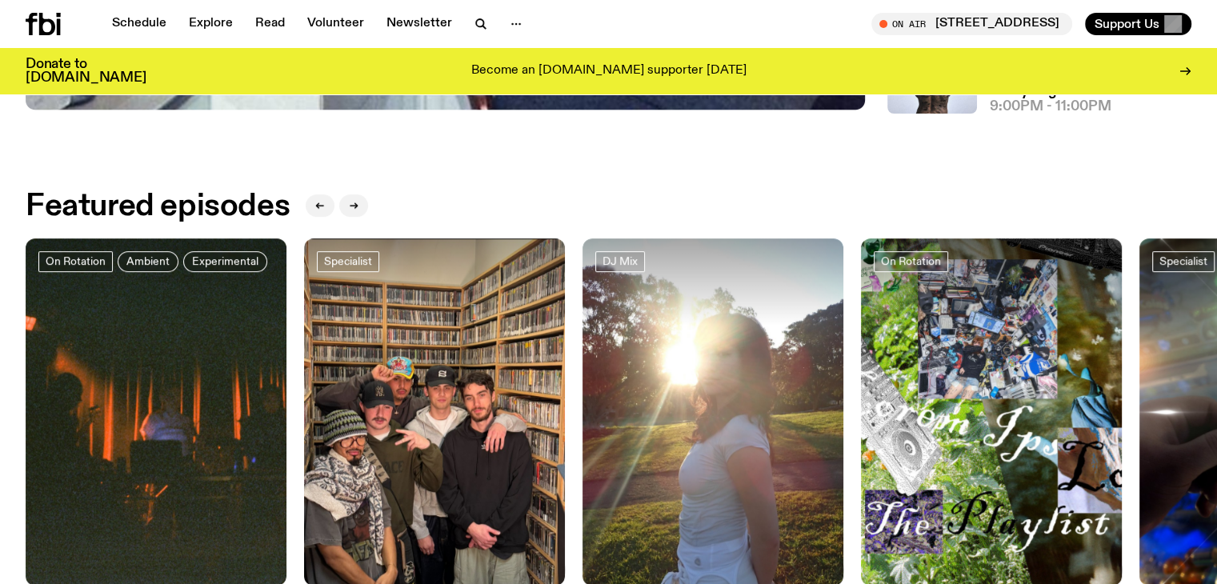
scroll to position [916, 0]
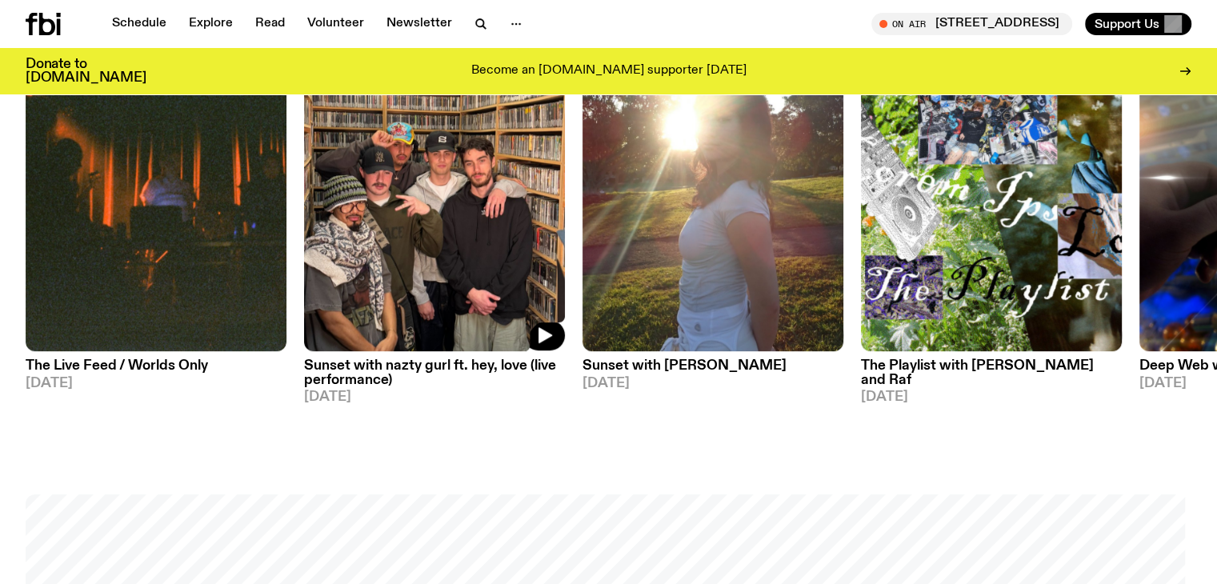
click at [460, 208] on img at bounding box center [434, 178] width 261 height 348
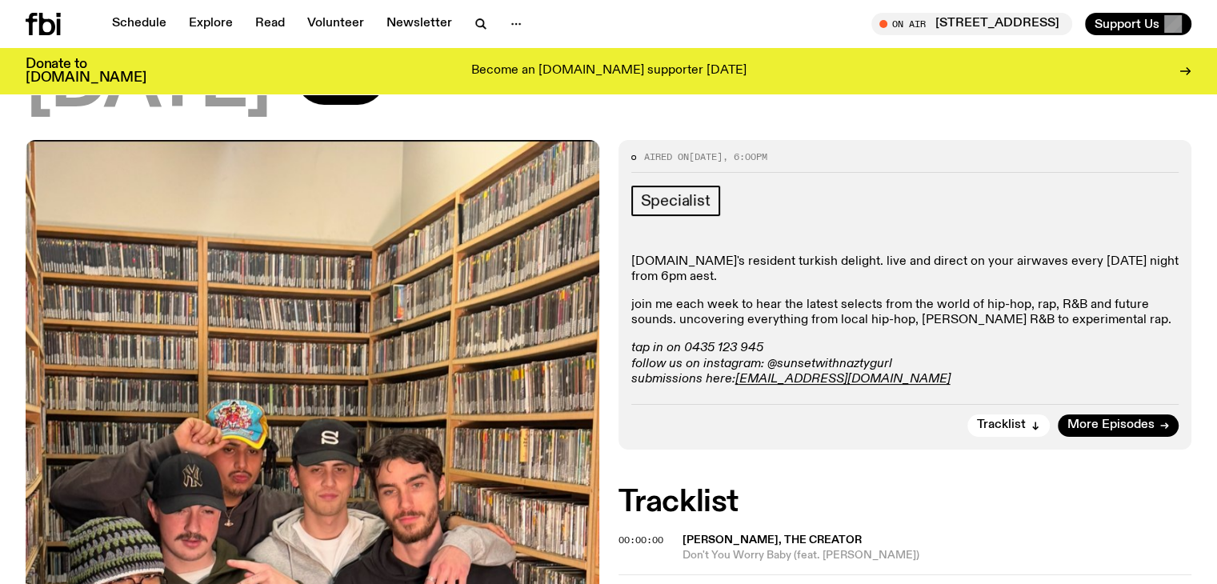
scroll to position [242, 0]
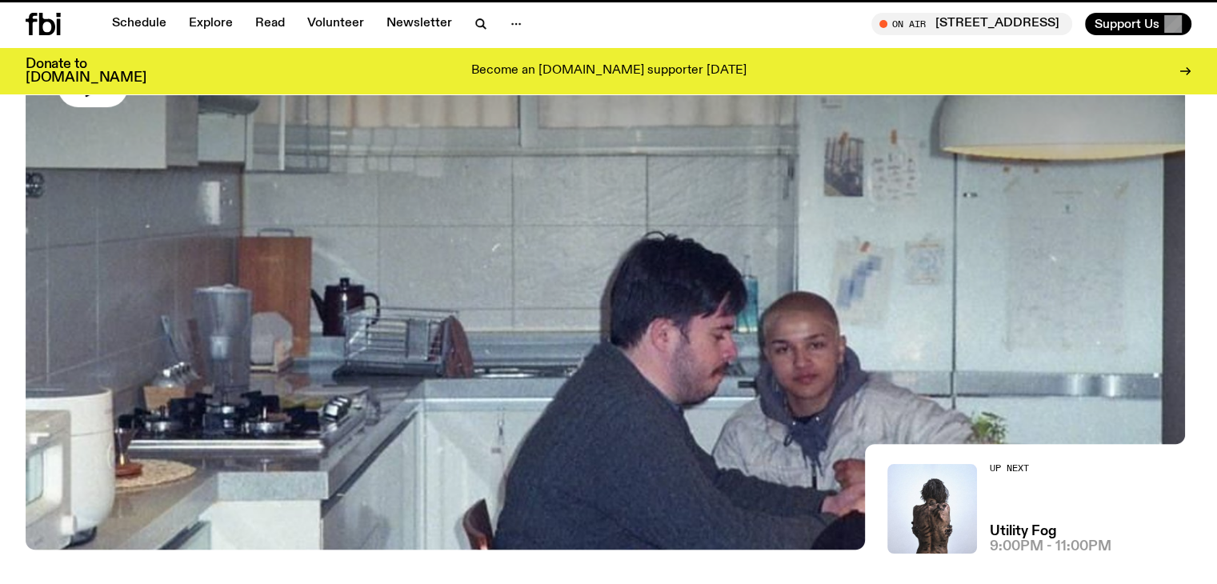
scroll to position [916, 0]
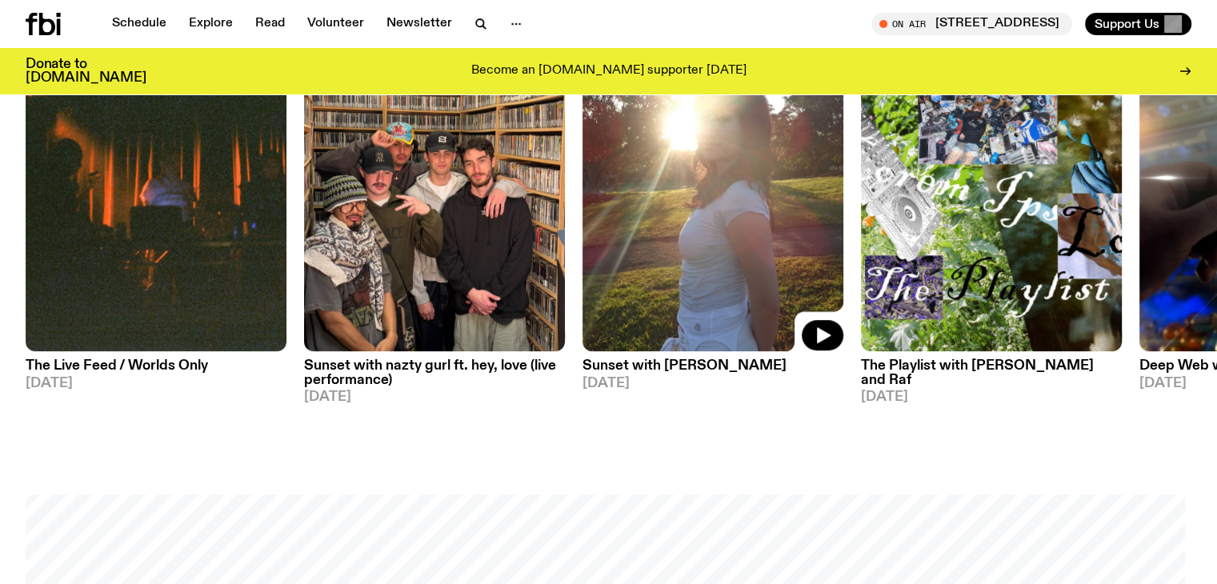
click at [703, 246] on img at bounding box center [713, 178] width 261 height 348
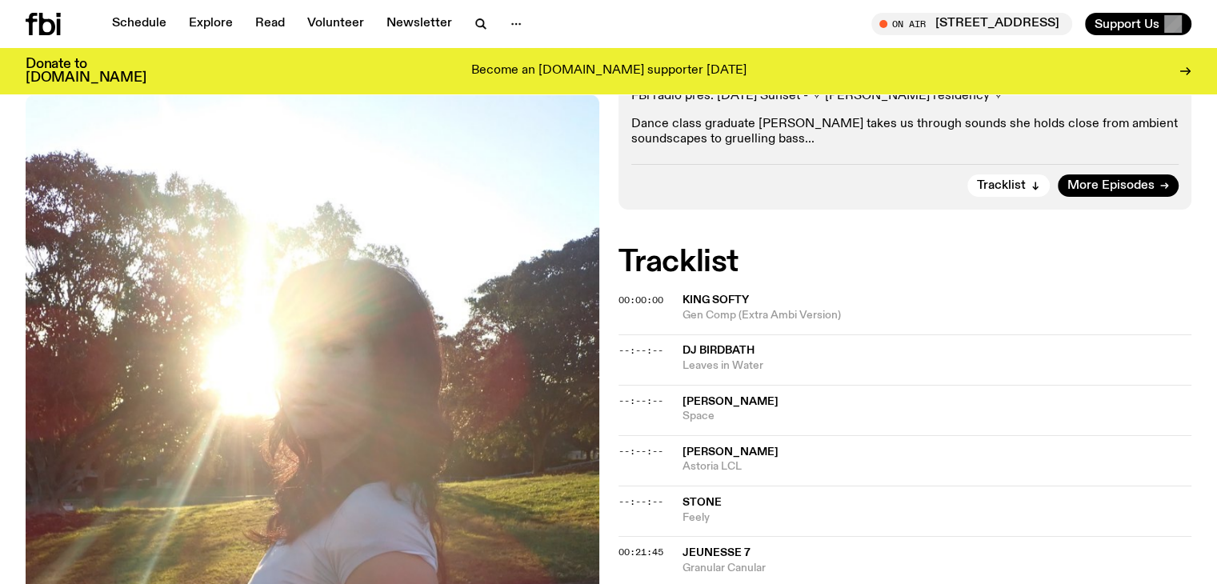
scroll to position [109, 0]
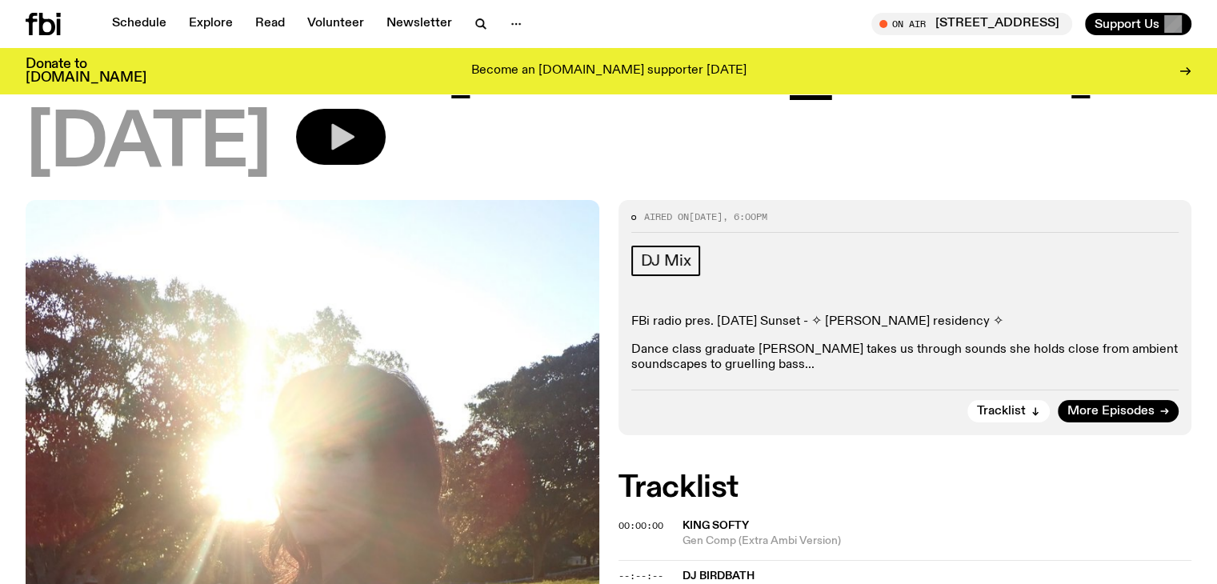
click at [355, 135] on icon "button" at bounding box center [342, 137] width 23 height 26
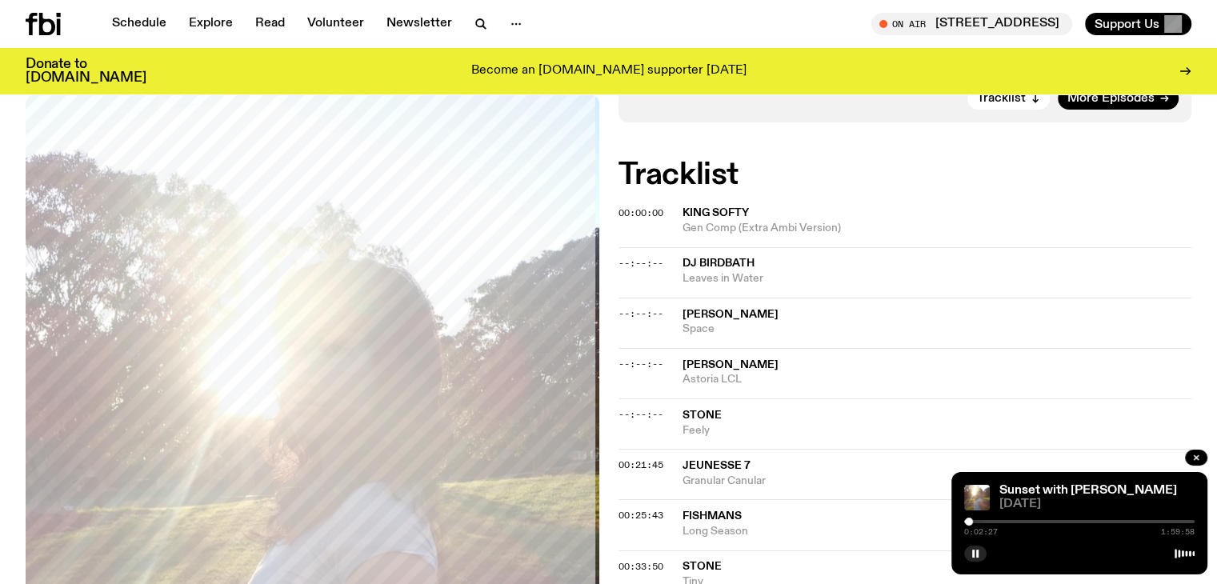
scroll to position [479, 0]
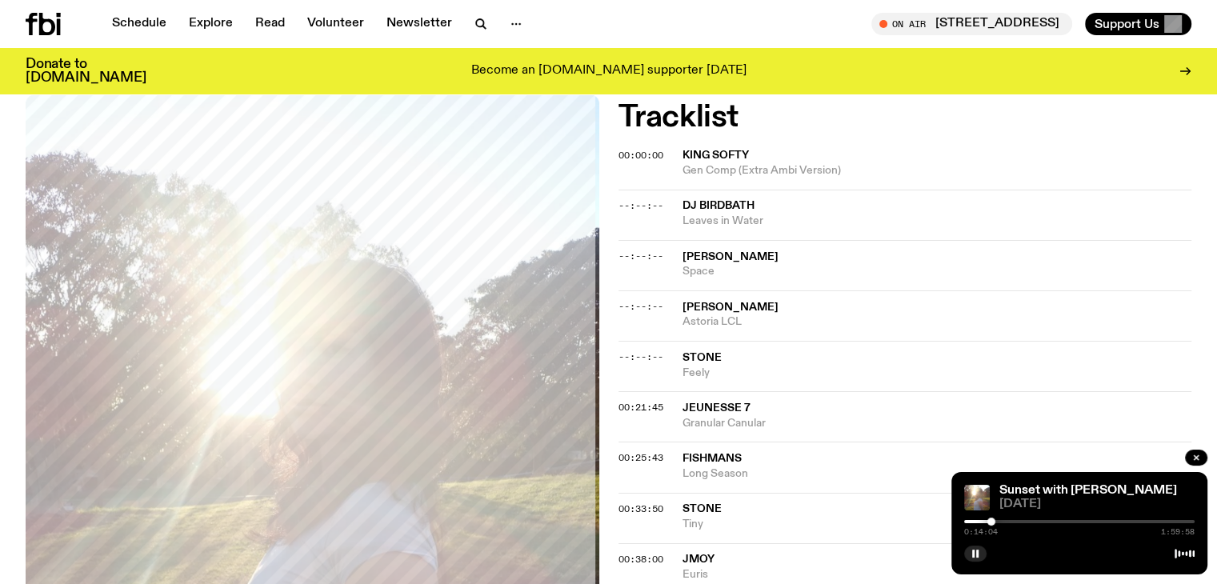
click at [1008, 522] on div at bounding box center [1079, 521] width 230 height 3
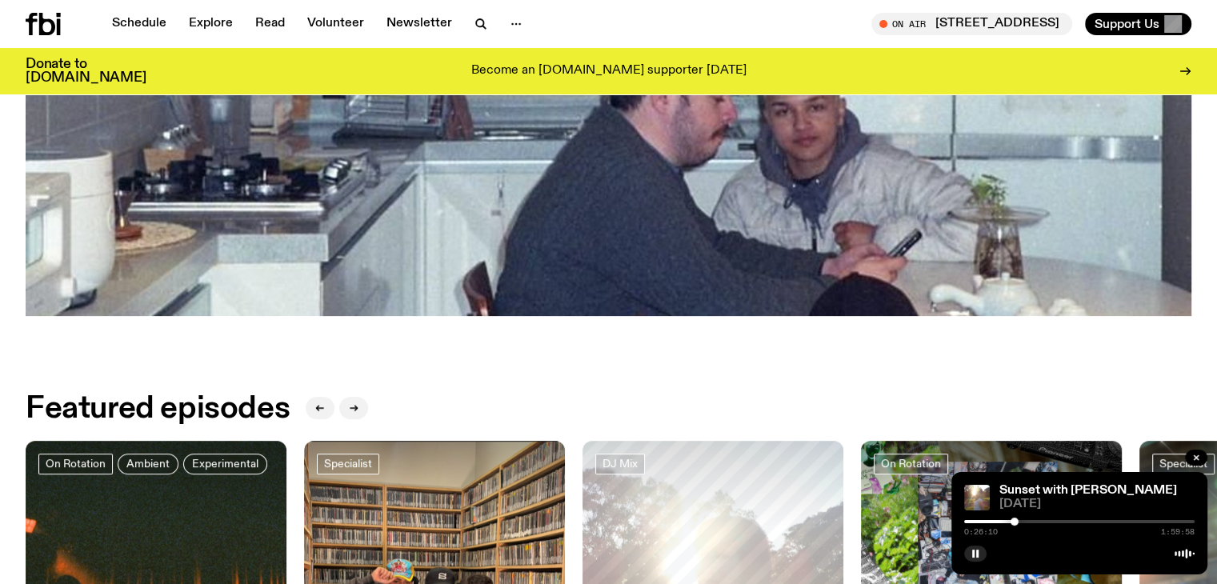
scroll to position [916, 0]
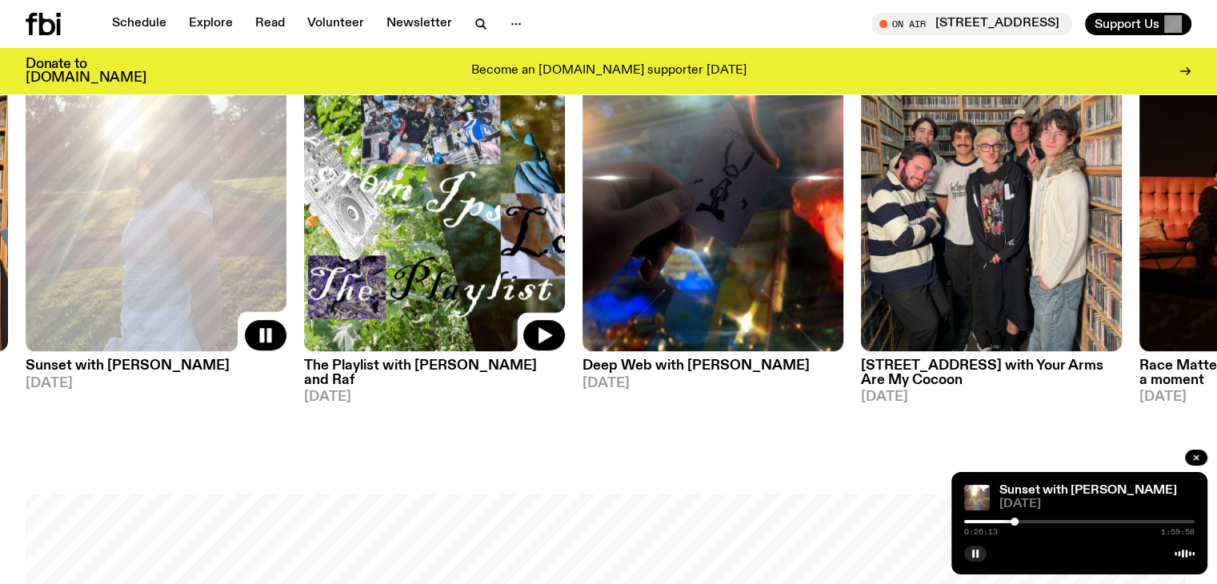
click at [499, 279] on img at bounding box center [434, 178] width 261 height 348
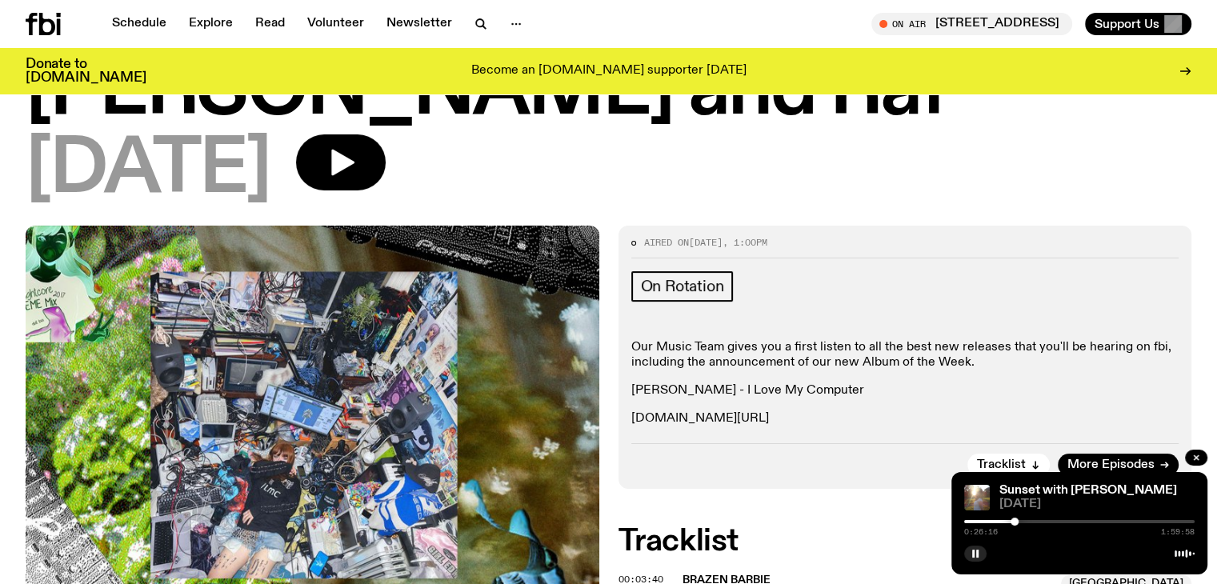
scroll to position [640, 0]
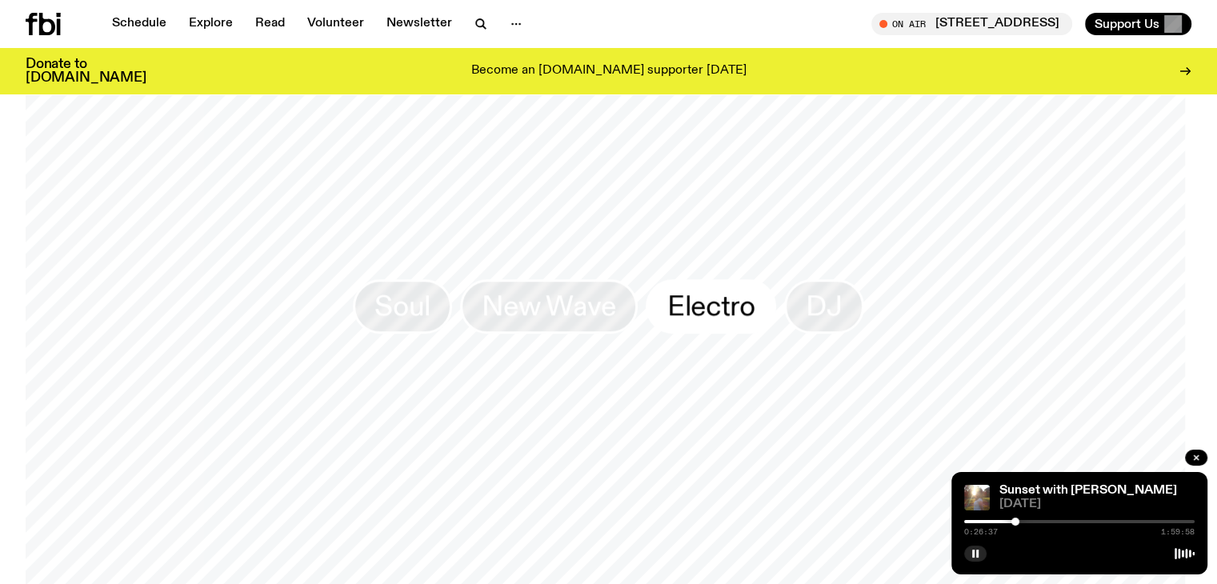
scroll to position [1421, 0]
click at [810, 295] on span "DJ" at bounding box center [824, 306] width 36 height 31
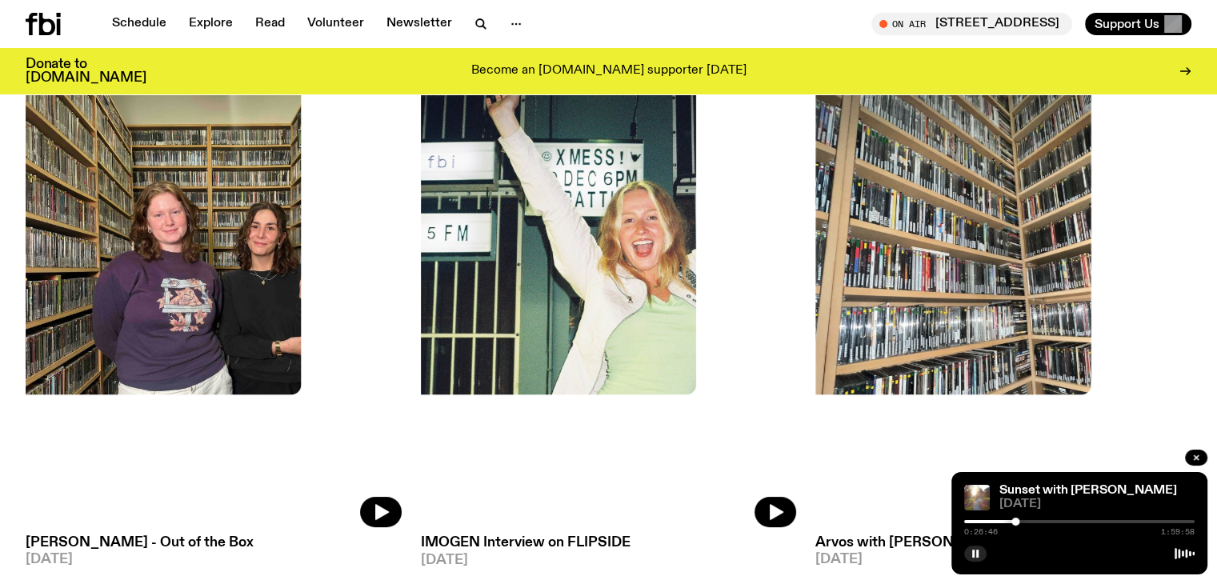
scroll to position [176, 0]
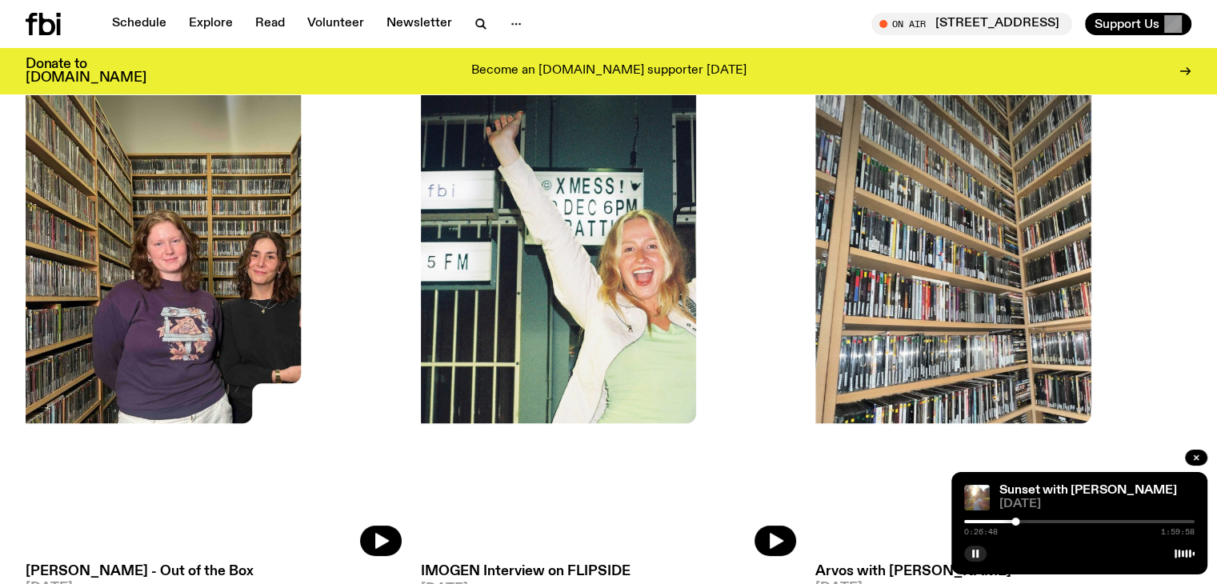
click at [134, 272] on img at bounding box center [214, 306] width 376 height 501
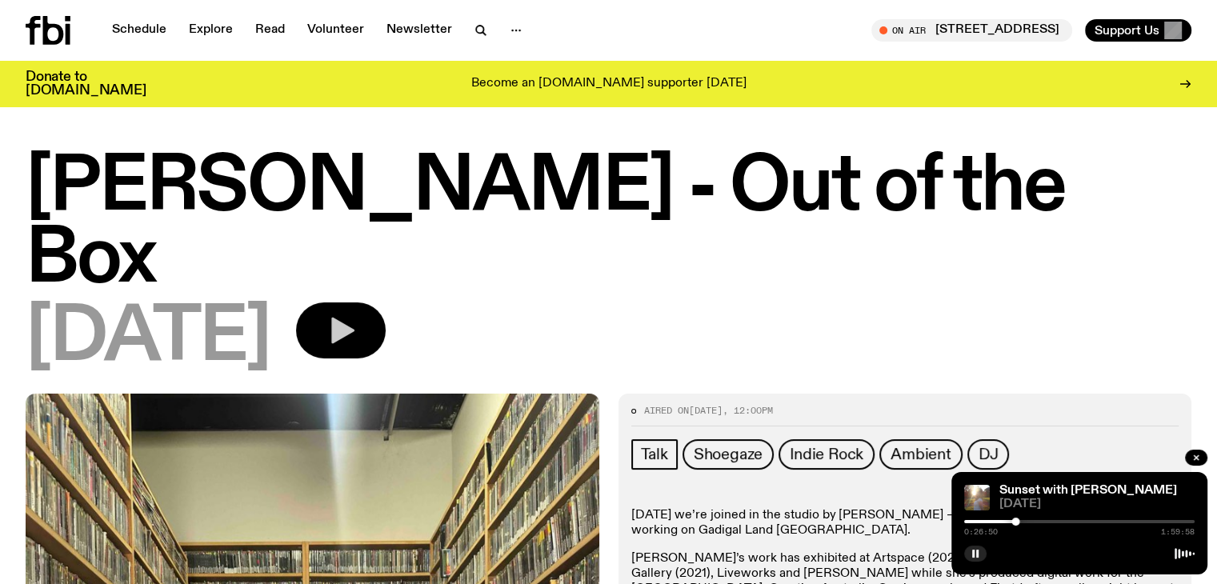
click at [383, 347] on button "button" at bounding box center [341, 331] width 90 height 56
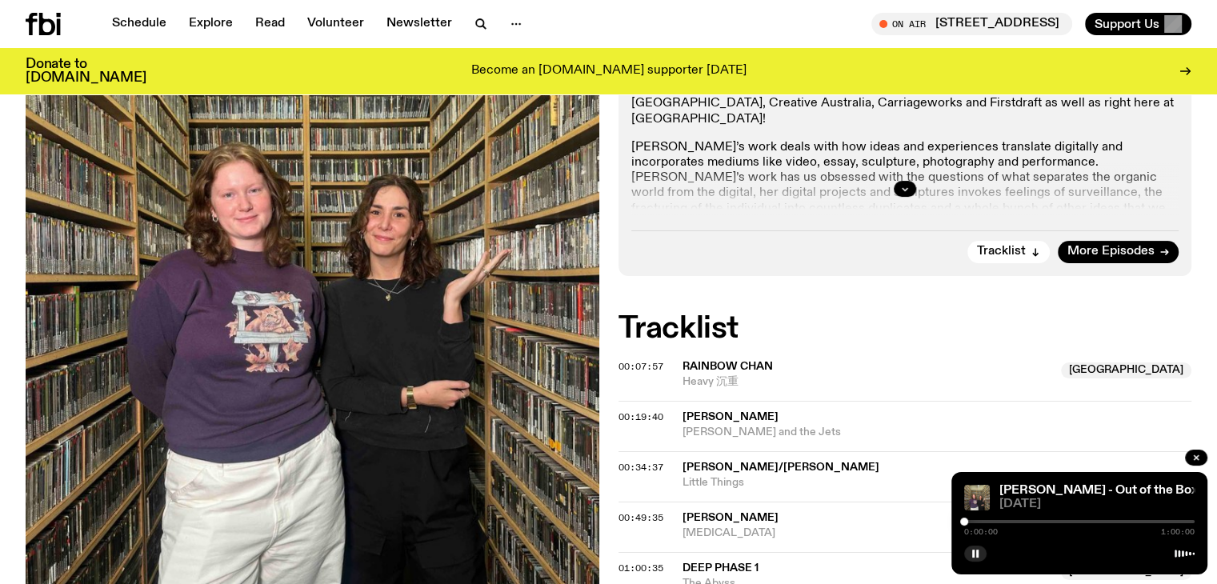
scroll to position [685, 0]
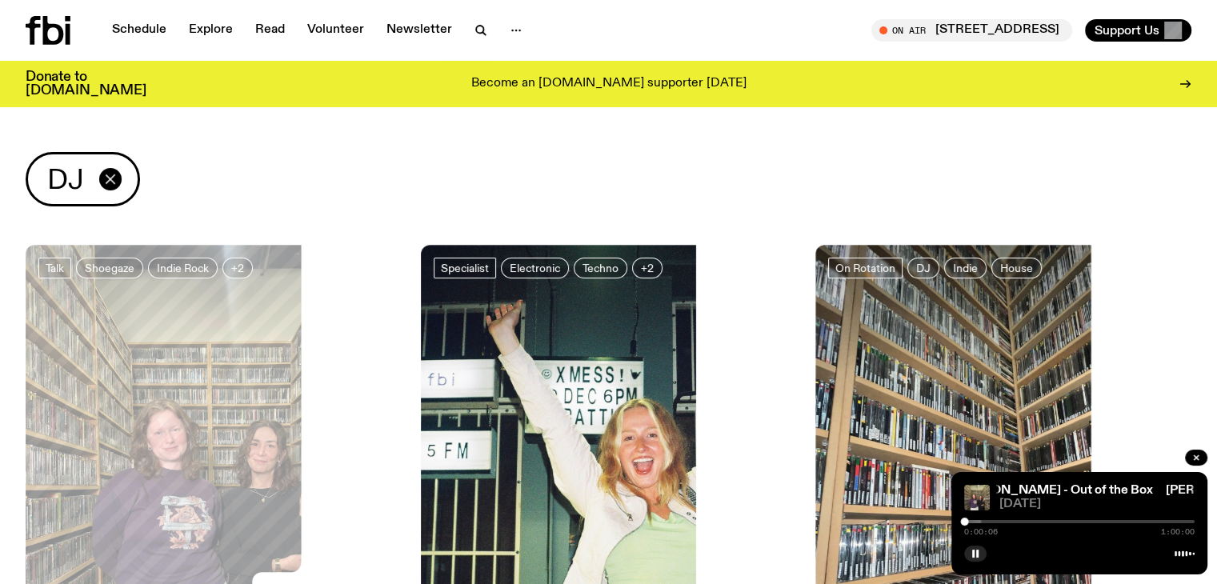
click at [112, 178] on g "button" at bounding box center [110, 179] width 9 height 10
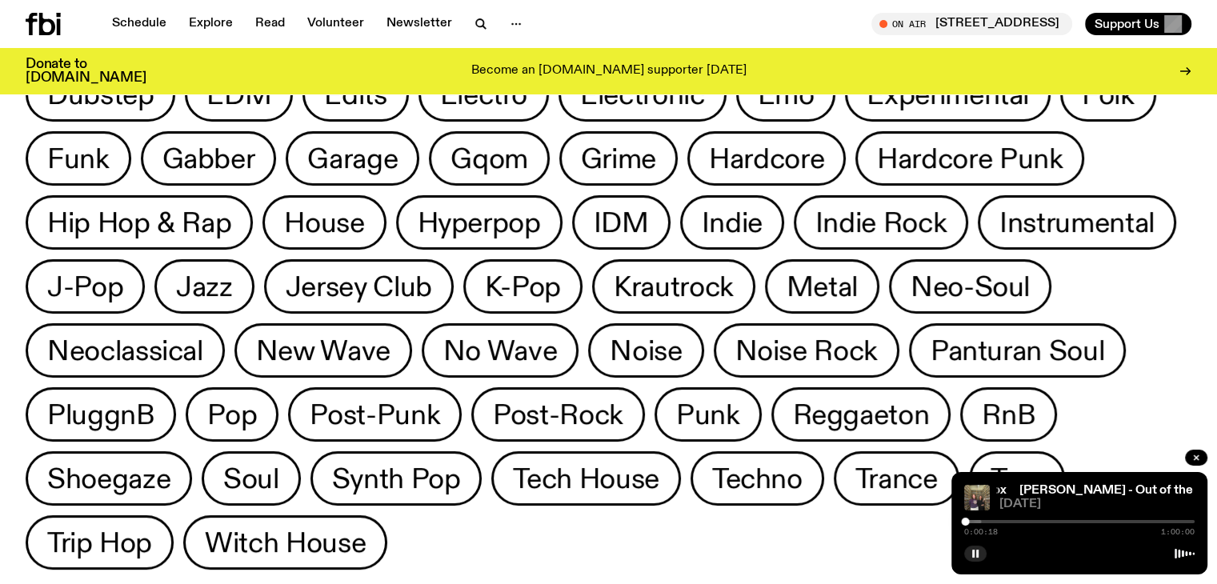
scroll to position [265, 0]
click at [743, 463] on span "Techno" at bounding box center [757, 478] width 90 height 31
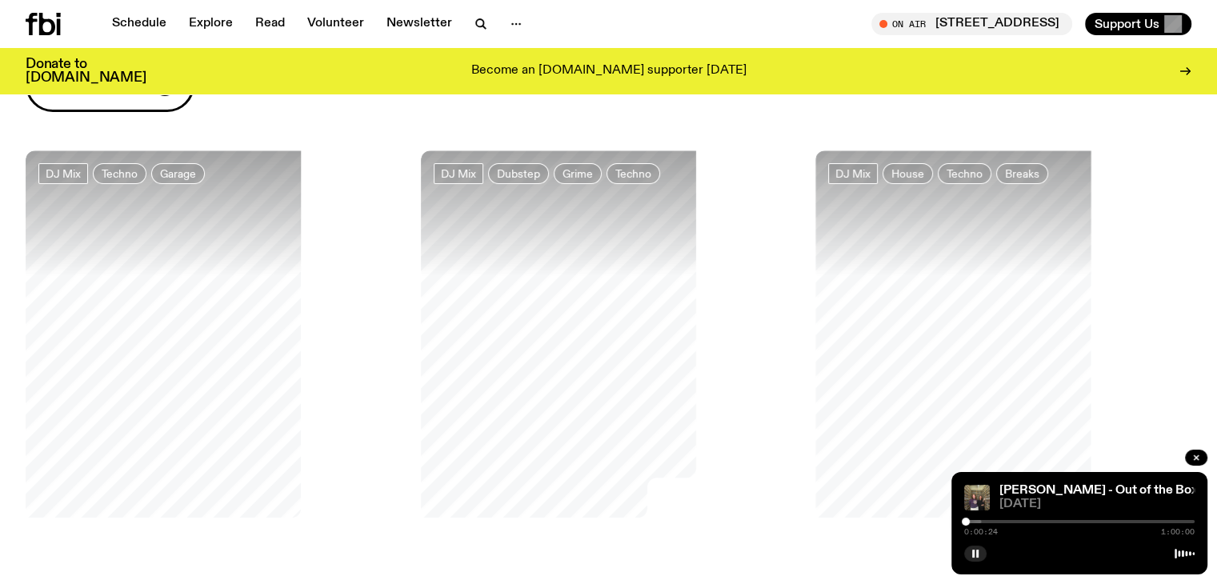
scroll to position [85, 0]
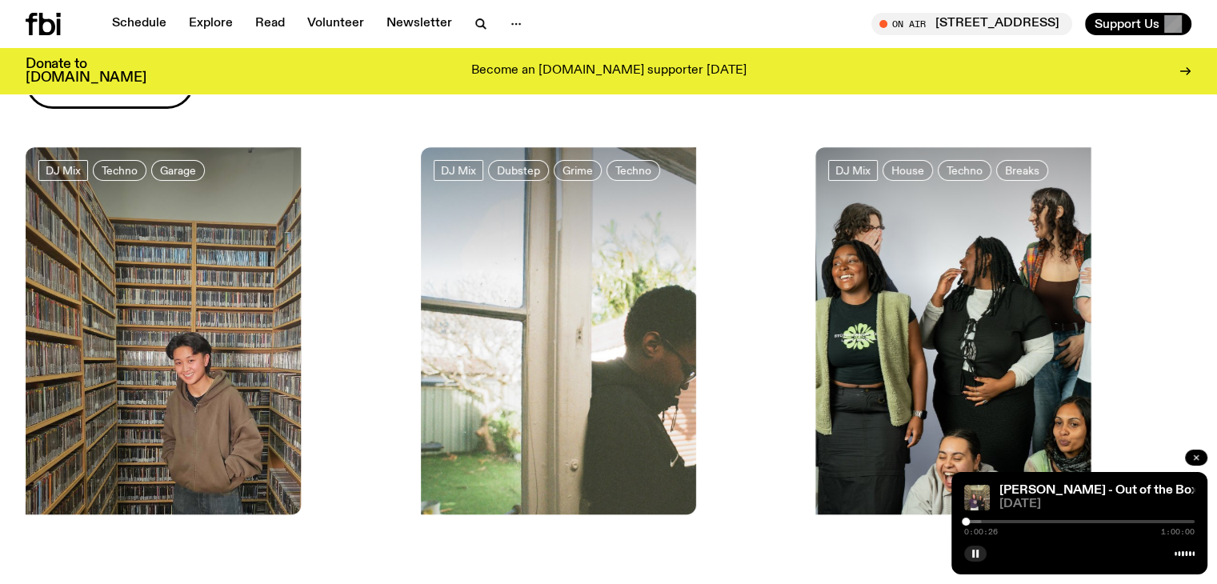
click at [1192, 459] on icon "button" at bounding box center [1197, 458] width 10 height 10
